Goal: Task Accomplishment & Management: Use online tool/utility

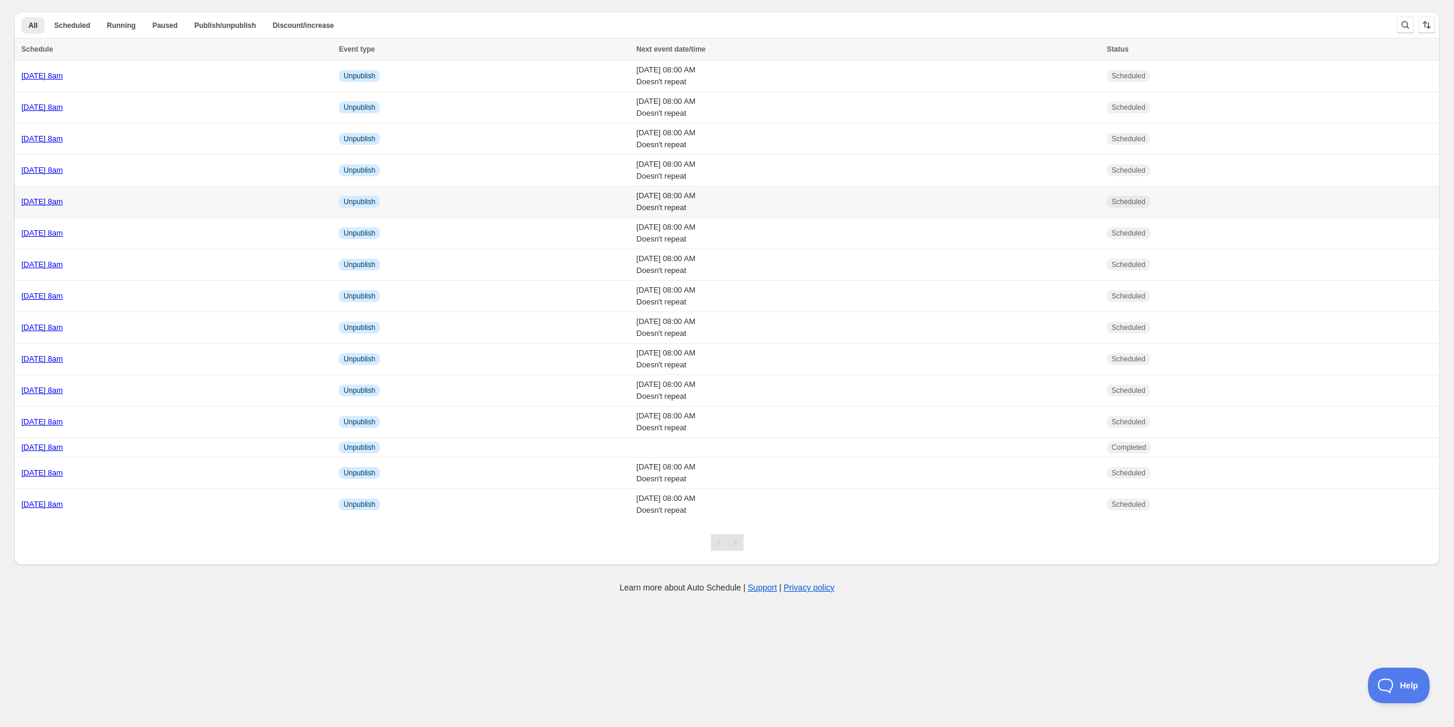
click at [150, 199] on div "[DATE] 8am" at bounding box center [176, 202] width 310 height 12
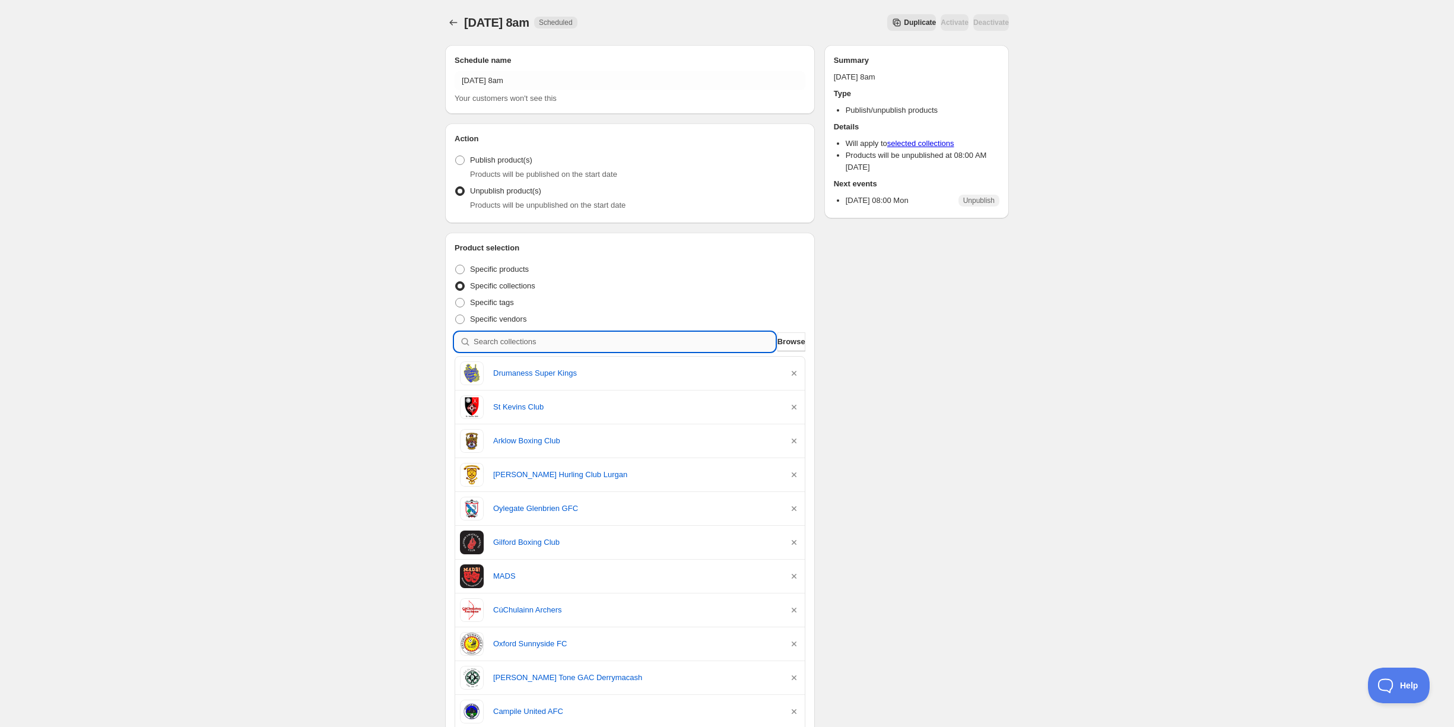
click at [520, 350] on input "search" at bounding box center [624, 341] width 301 height 19
type input "a"
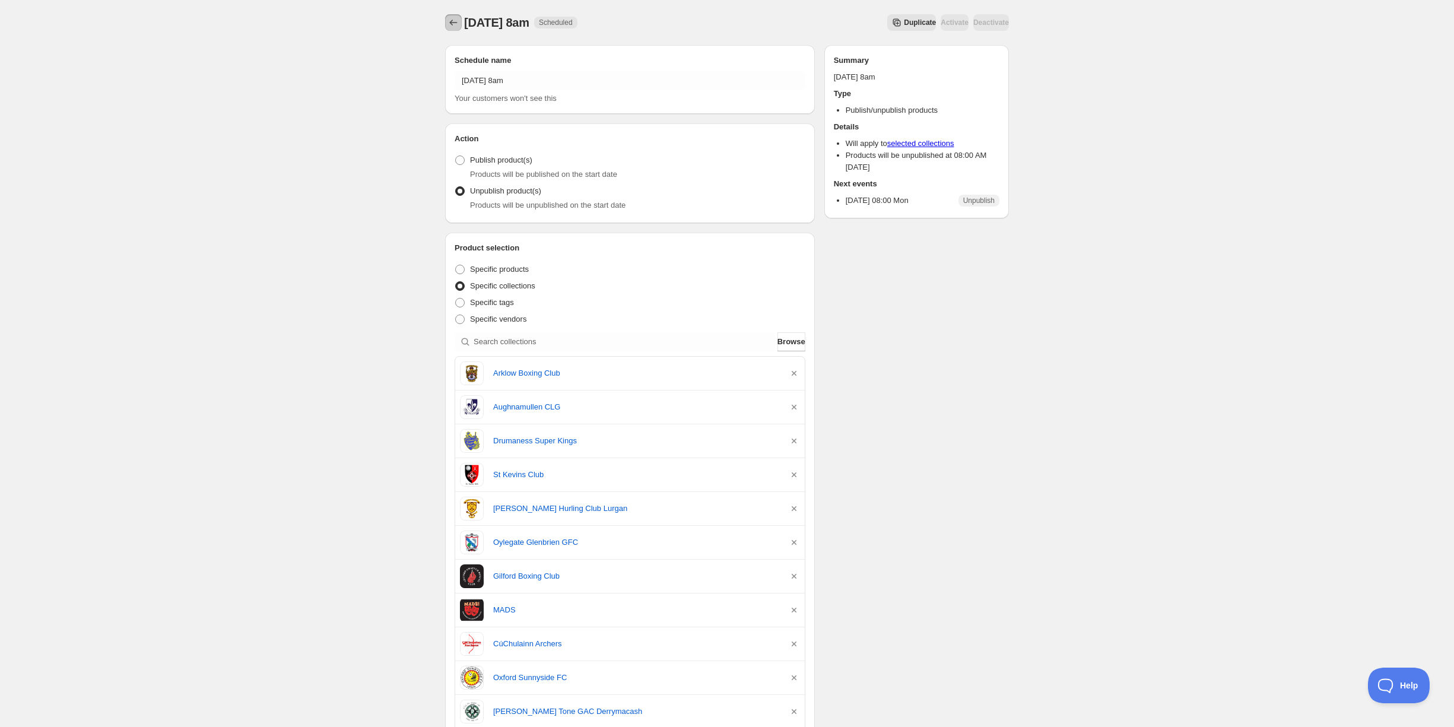
click at [452, 18] on icon "Schedules" at bounding box center [453, 23] width 12 height 12
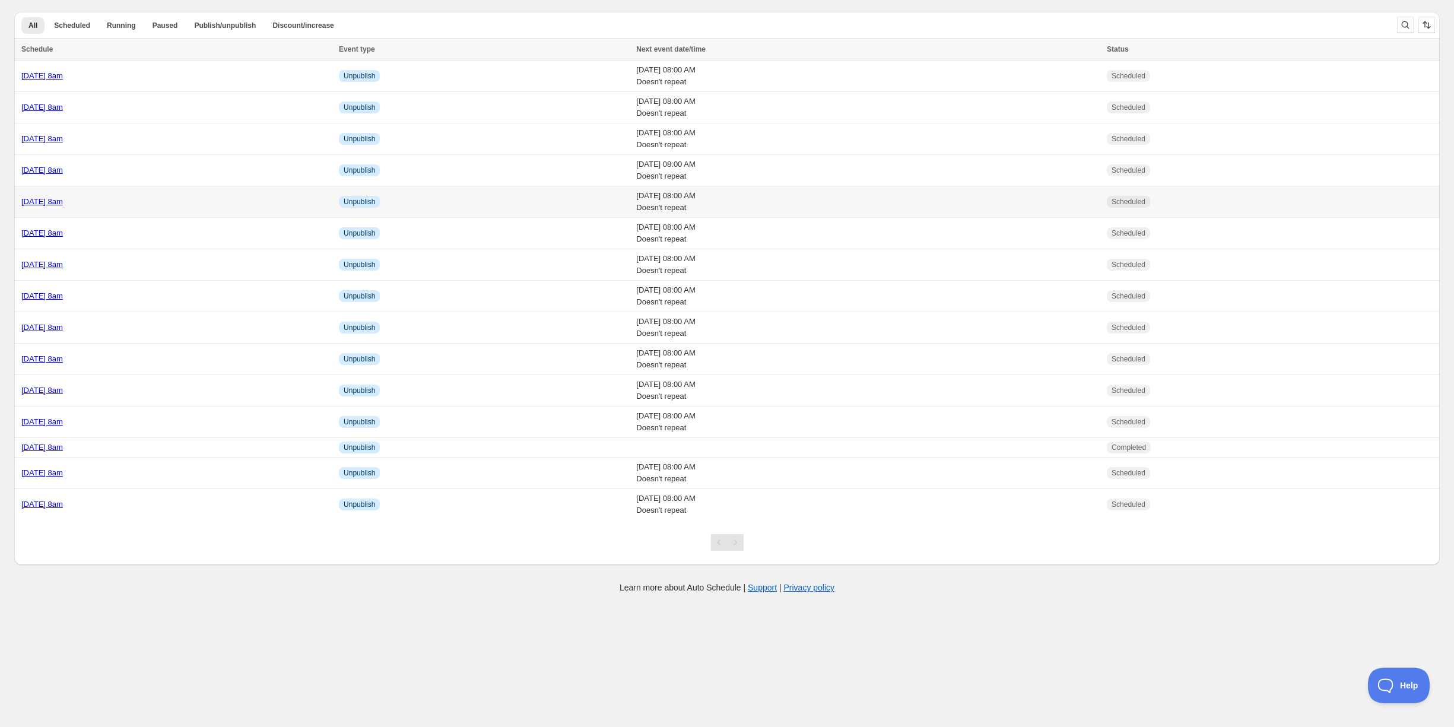
click at [169, 196] on div "[DATE] 8am" at bounding box center [176, 202] width 310 height 12
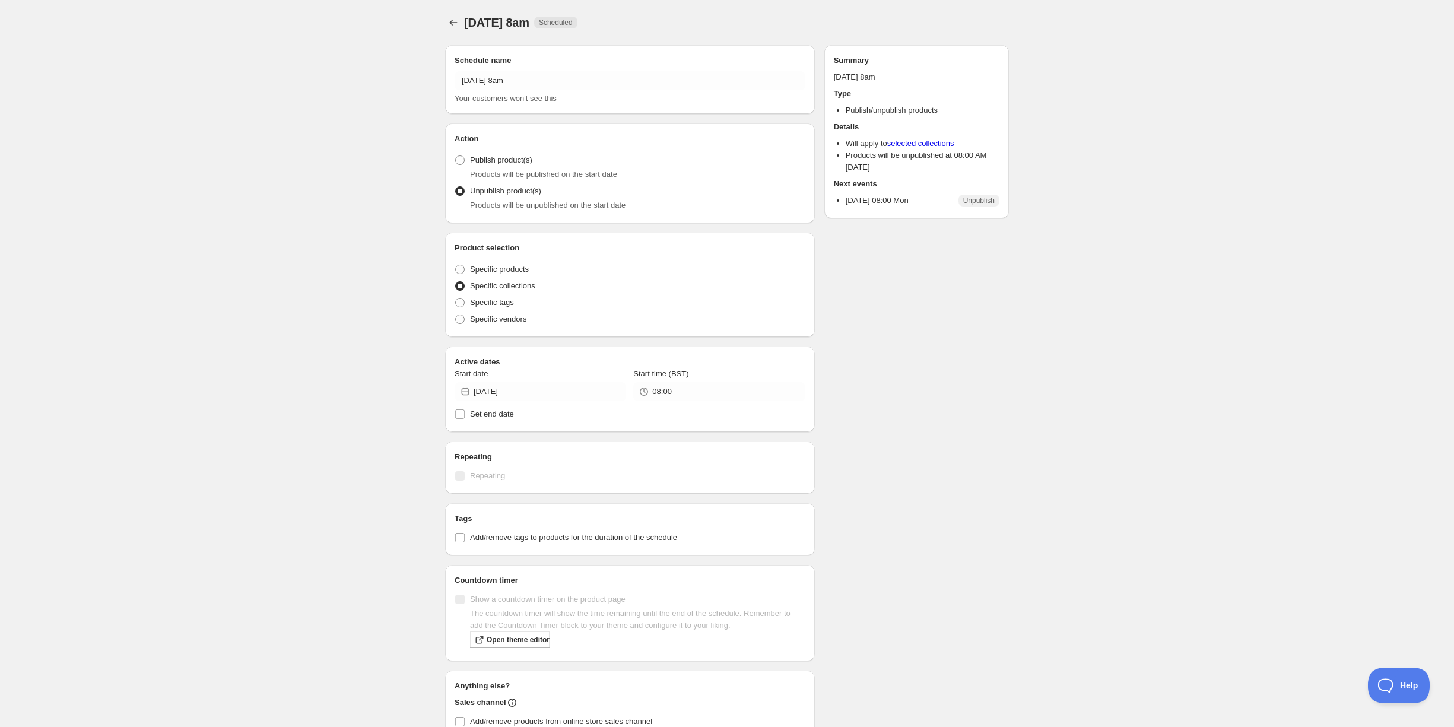
radio input "true"
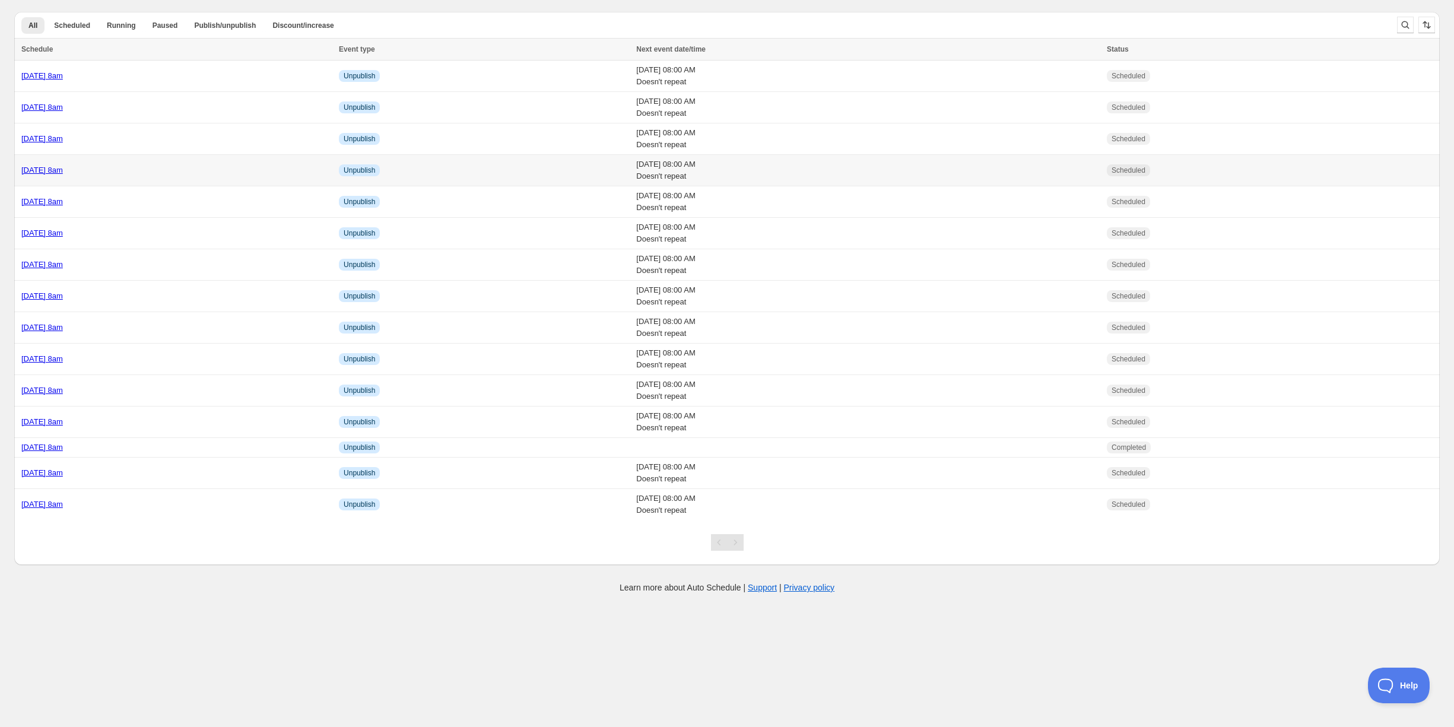
click at [149, 167] on div "[DATE] 8am" at bounding box center [176, 170] width 310 height 12
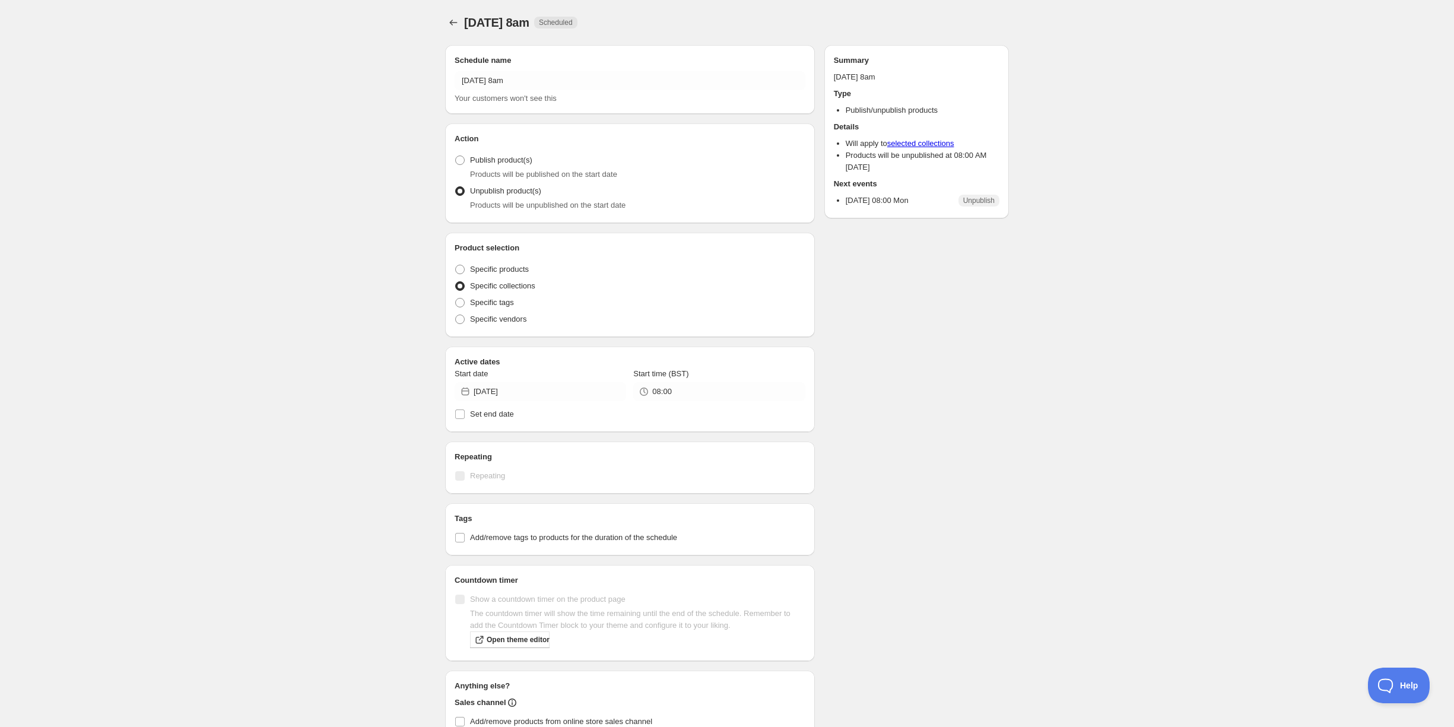
radio input "true"
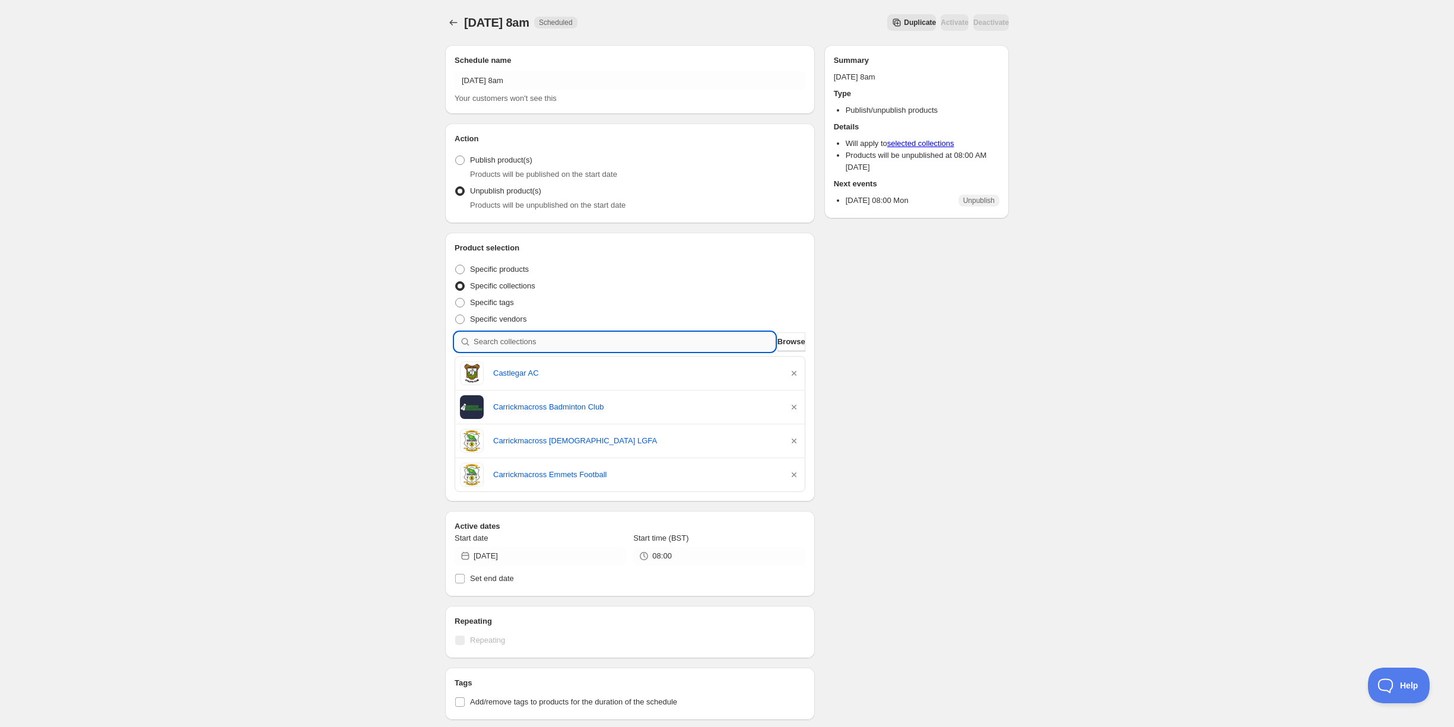
click at [531, 345] on input "search" at bounding box center [624, 341] width 301 height 19
type input "d"
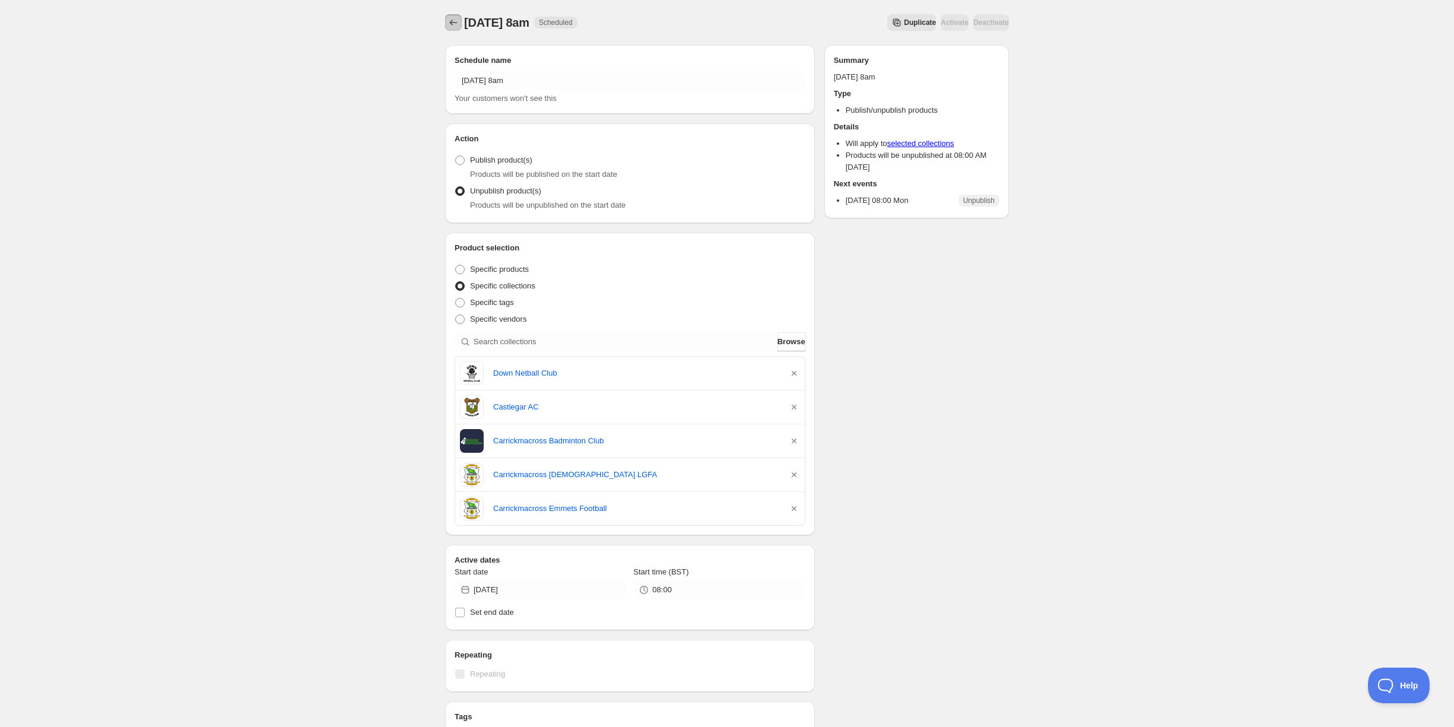
click at [454, 18] on icon "Schedules" at bounding box center [453, 23] width 12 height 12
